Goal: Transaction & Acquisition: Purchase product/service

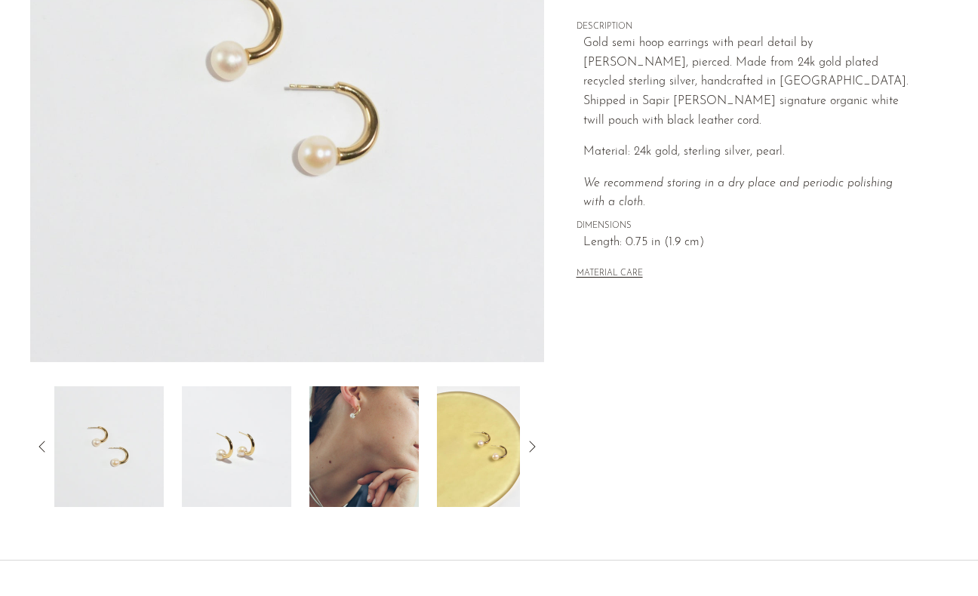
scroll to position [284, 0]
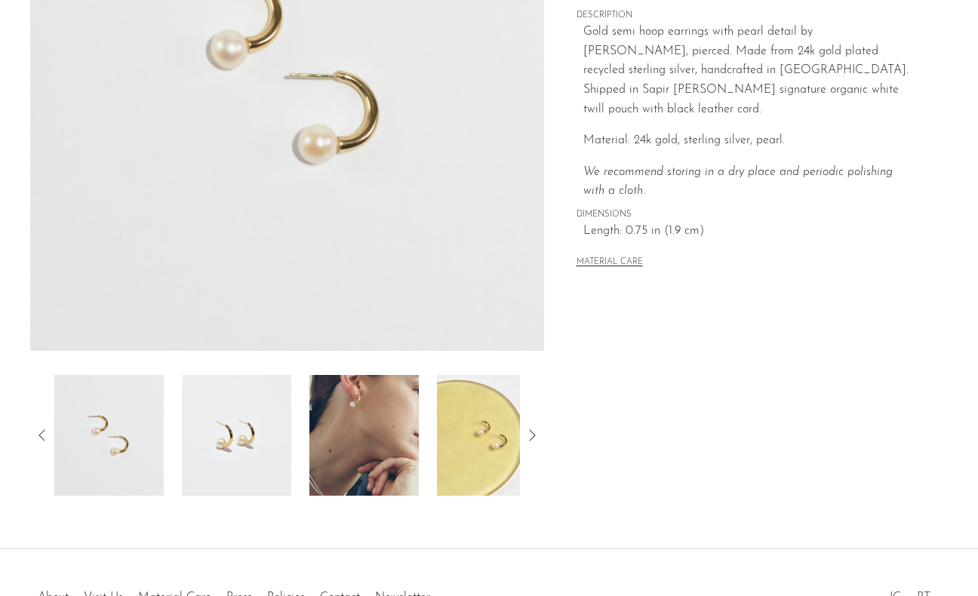
click at [367, 438] on img at bounding box center [363, 435] width 109 height 121
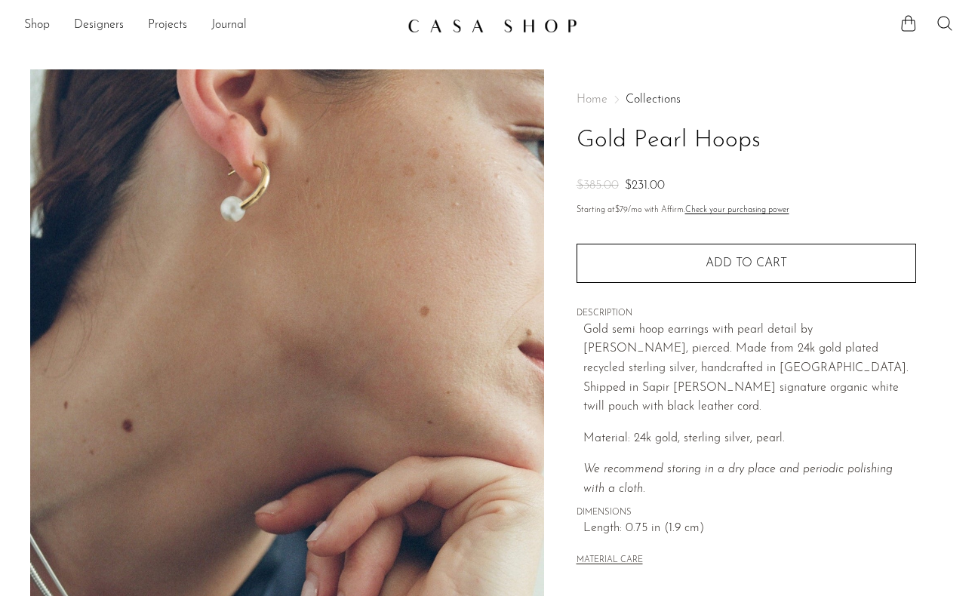
scroll to position [0, 0]
click at [38, 23] on link "Shop" at bounding box center [37, 26] width 26 height 20
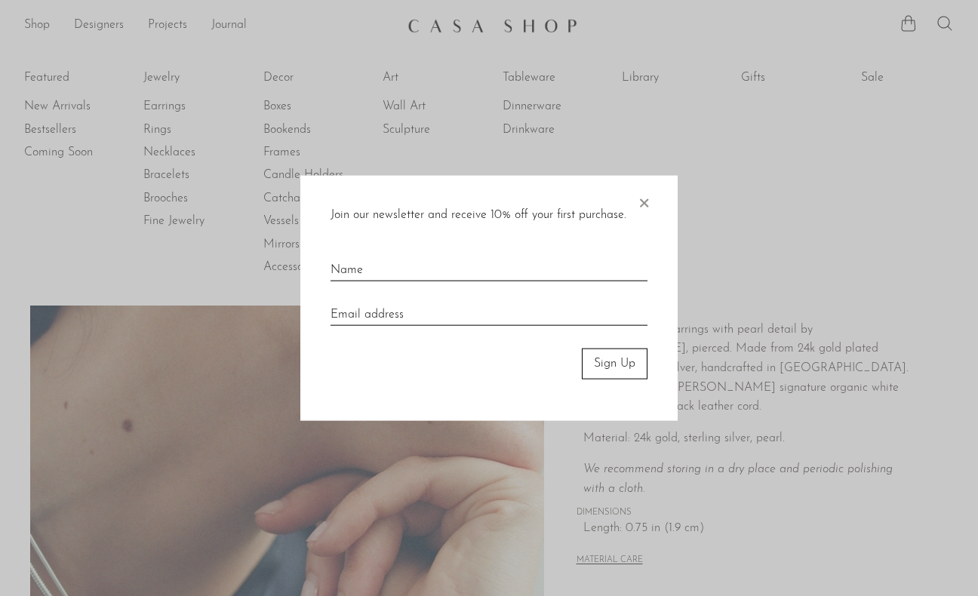
click at [641, 198] on span "×" at bounding box center [643, 200] width 15 height 48
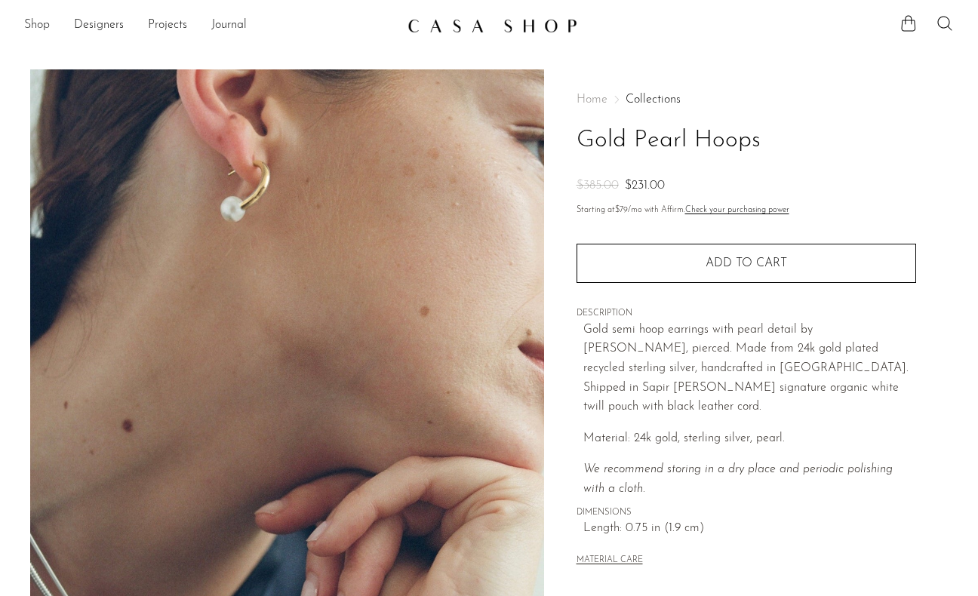
click at [41, 26] on link "Shop" at bounding box center [37, 26] width 26 height 20
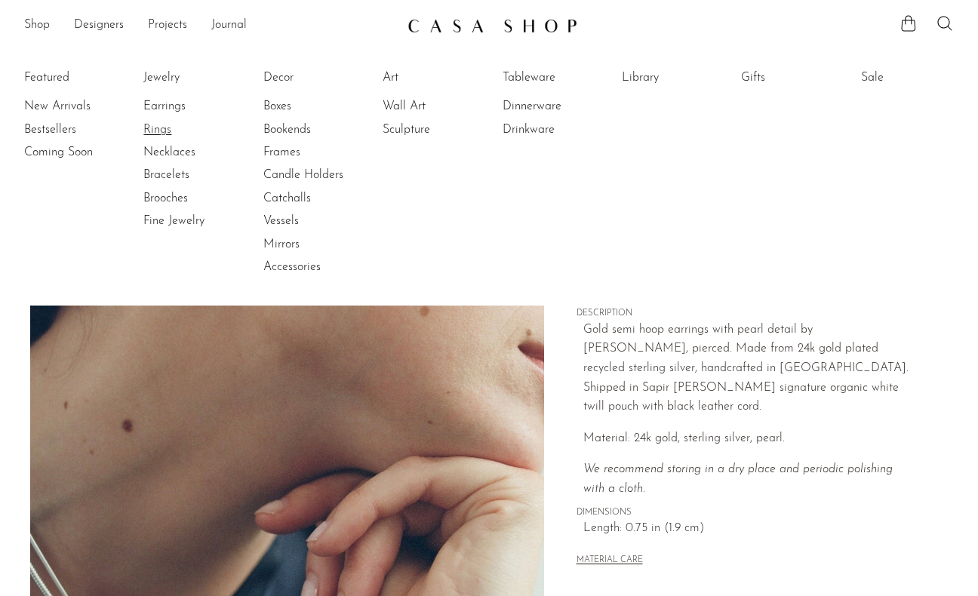
click at [169, 130] on link "Rings" at bounding box center [199, 129] width 113 height 17
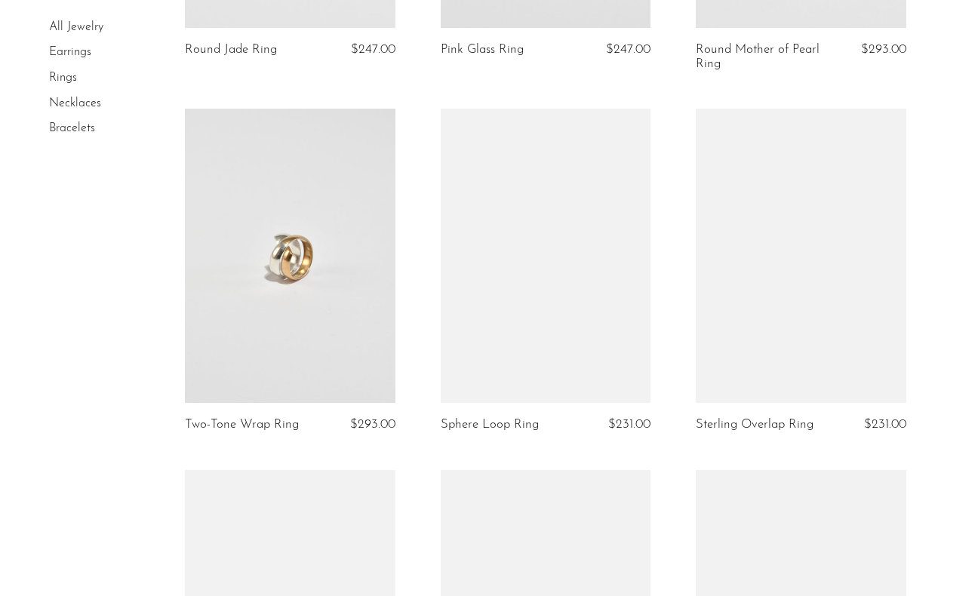
scroll to position [782, 0]
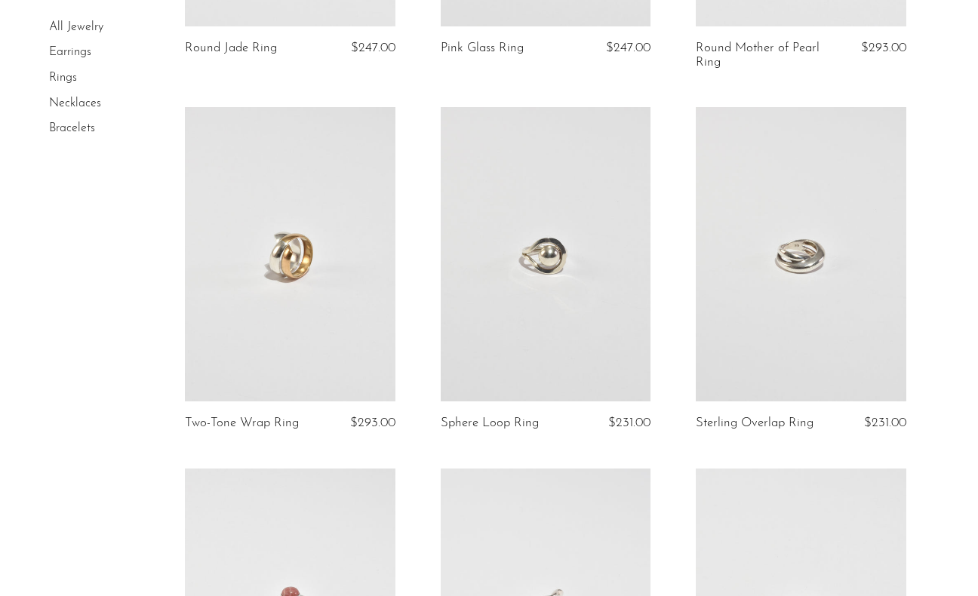
click at [279, 297] on link at bounding box center [290, 254] width 211 height 294
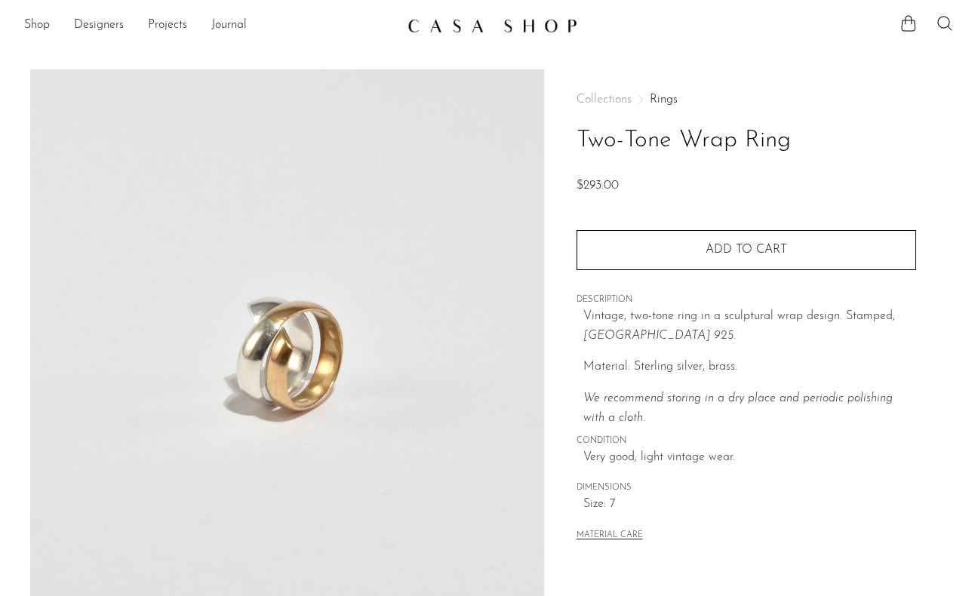
scroll to position [279, 0]
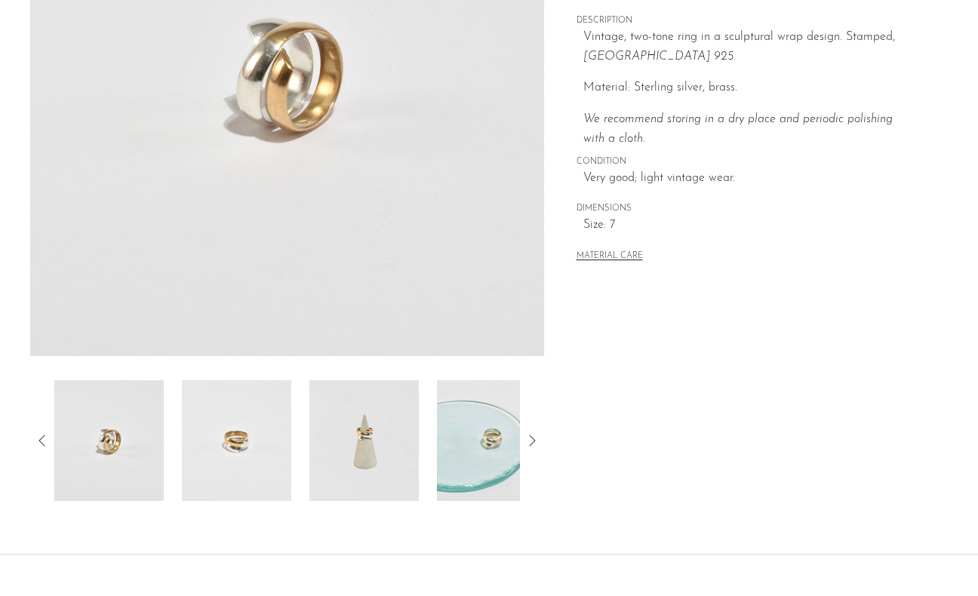
click at [533, 441] on icon at bounding box center [532, 441] width 18 height 18
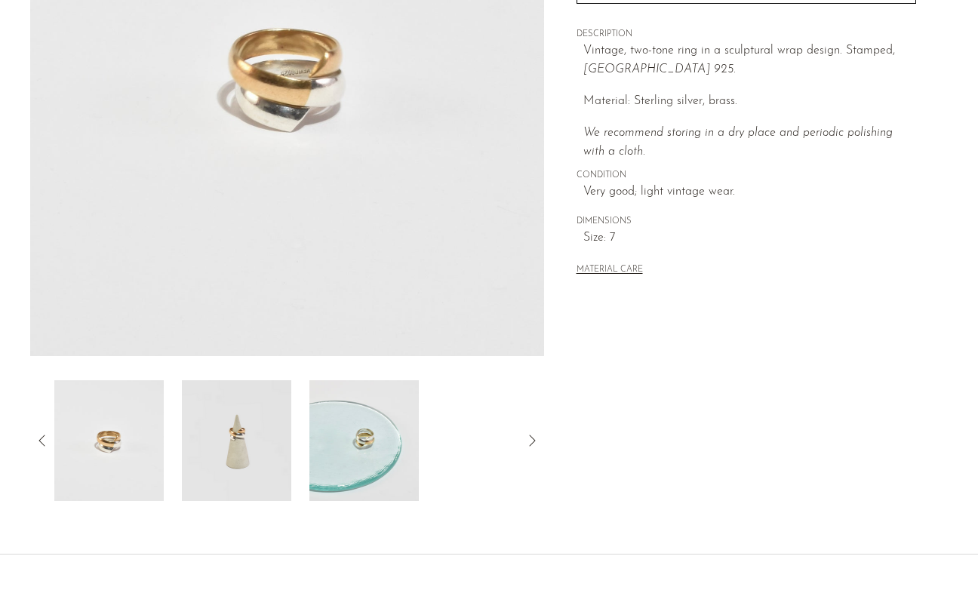
click at [533, 441] on icon at bounding box center [532, 441] width 18 height 18
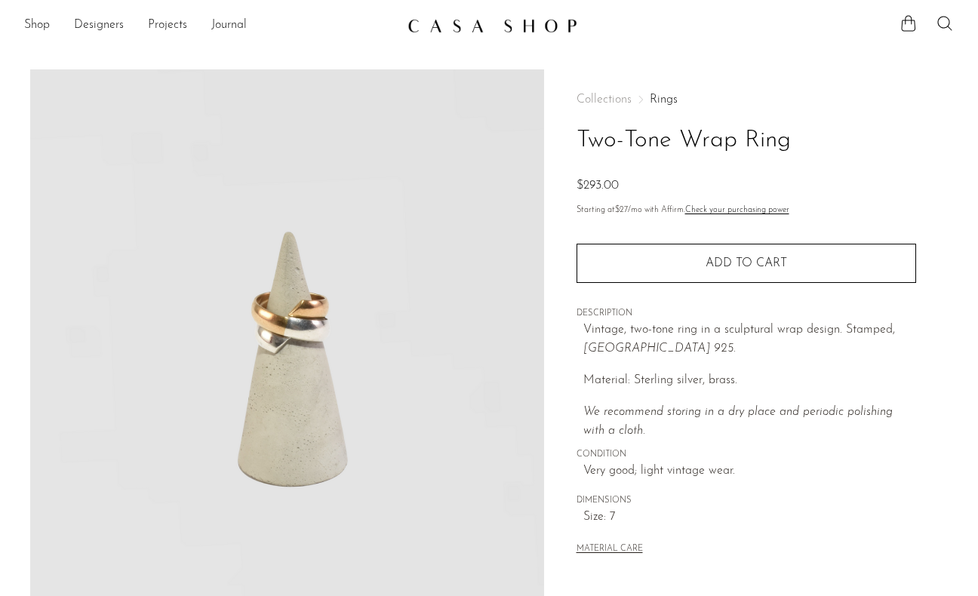
scroll to position [0, 0]
